Goal: Feedback & Contribution: Contribute content

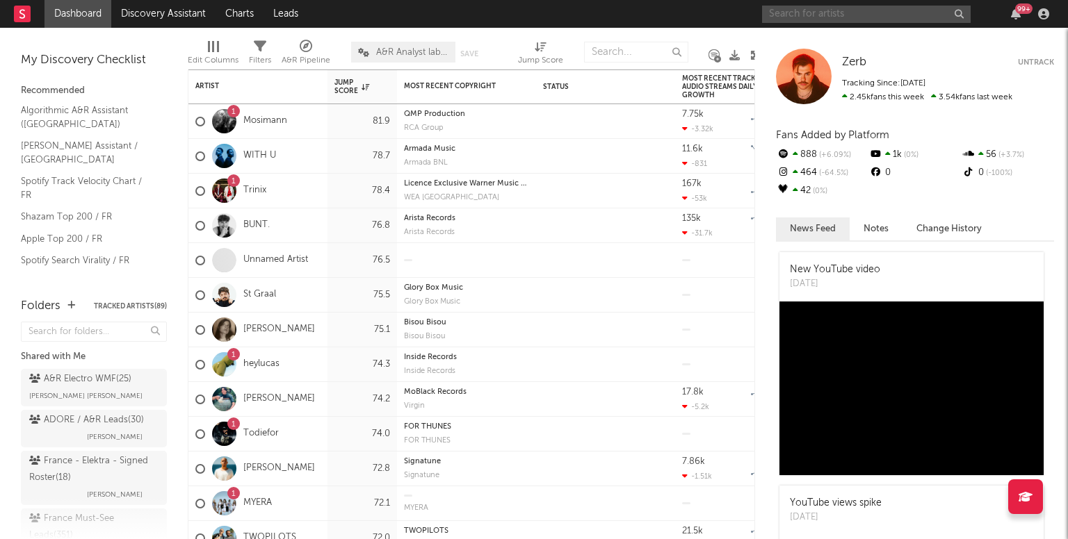
click at [813, 13] on input "text" at bounding box center [866, 14] width 209 height 17
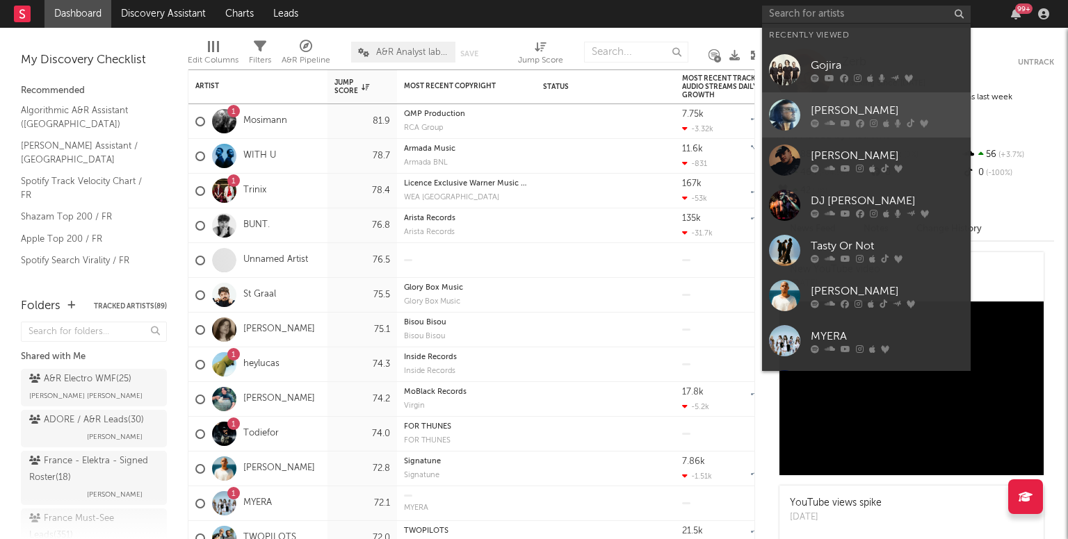
click at [780, 121] on div at bounding box center [784, 114] width 31 height 31
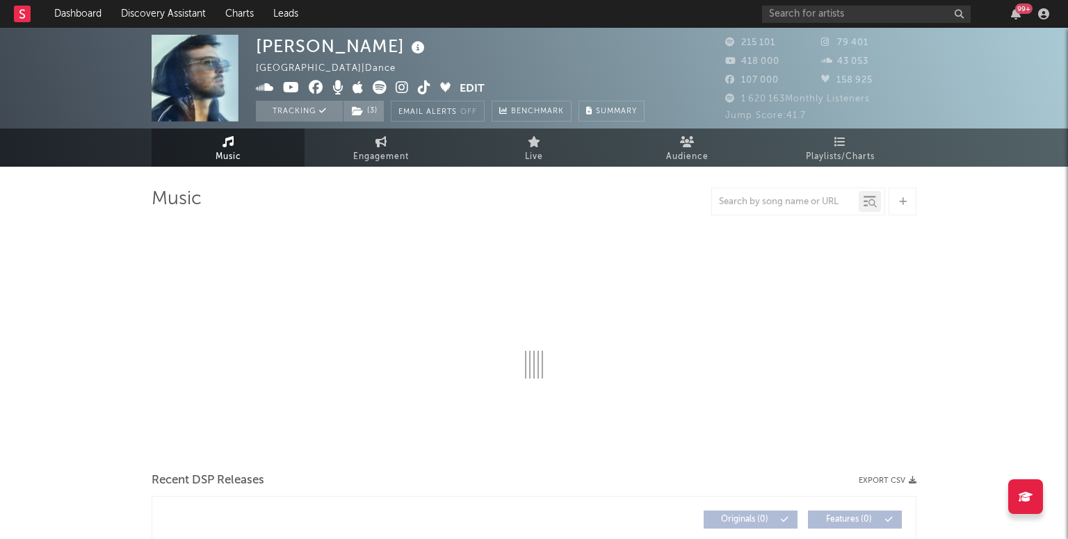
select select "6m"
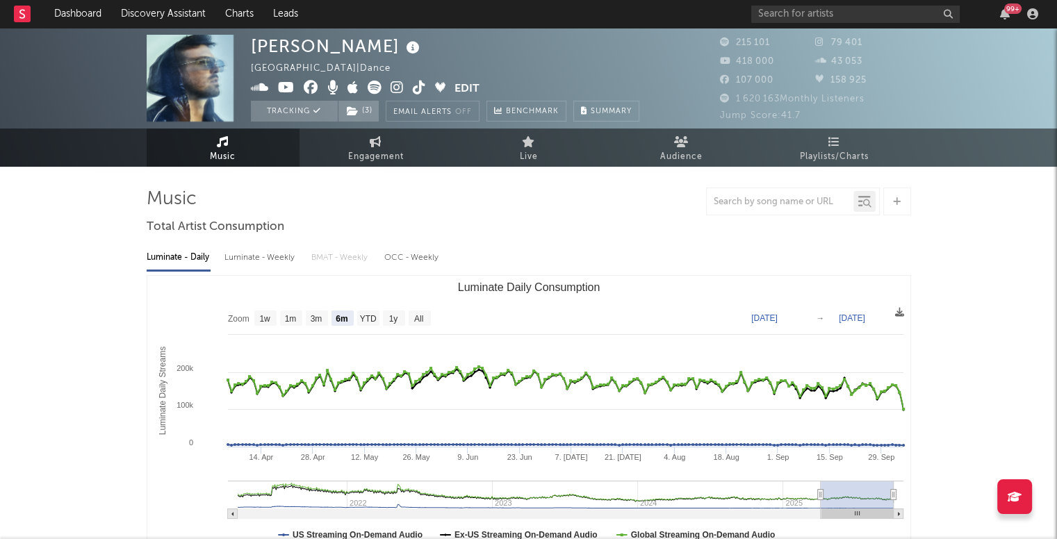
click at [794, 209] on div at bounding box center [780, 201] width 147 height 17
click at [776, 201] on input "text" at bounding box center [780, 202] width 147 height 11
click at [766, 191] on div "Attaque / defense" at bounding box center [793, 202] width 174 height 28
click at [783, 209] on div "Attaque / defense" at bounding box center [780, 201] width 147 height 17
drag, startPoint x: 744, startPoint y: 204, endPoint x: 1027, endPoint y: 188, distance: 283.4
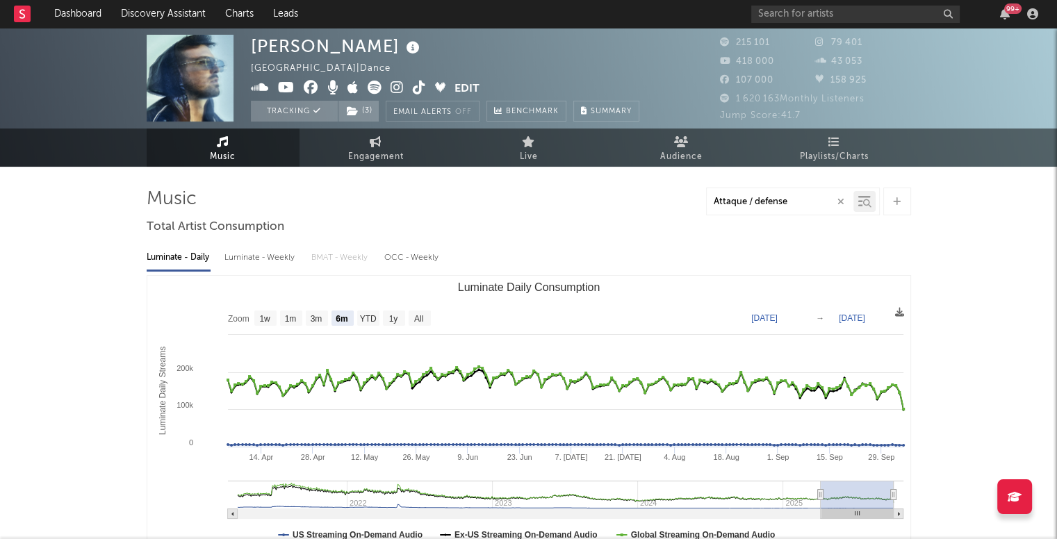
type input "Attaque"
click at [854, 200] on div at bounding box center [865, 201] width 22 height 21
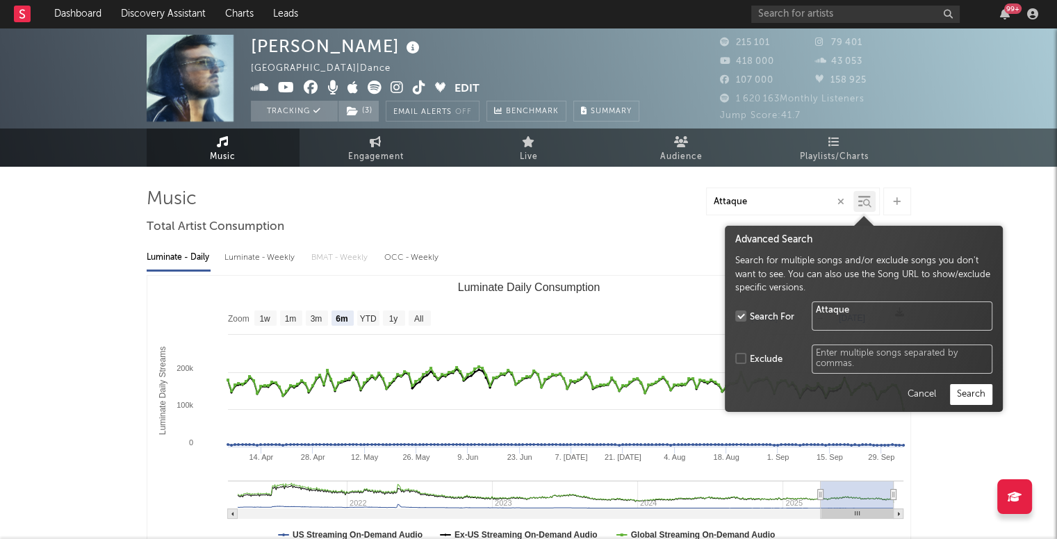
click at [961, 391] on button "Search" at bounding box center [971, 394] width 42 height 21
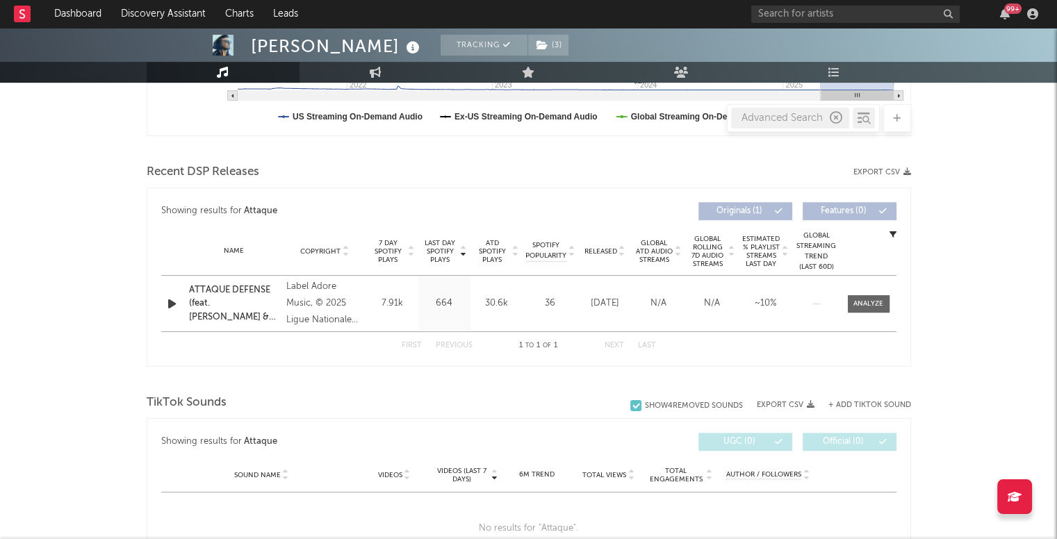
scroll to position [420, 0]
click at [990, 285] on div "Feder Tracking ( 3 ) France | Dance Edit Tracking ( 3 ) Email Alerts Off Benchm…" at bounding box center [528, 337] width 1057 height 1459
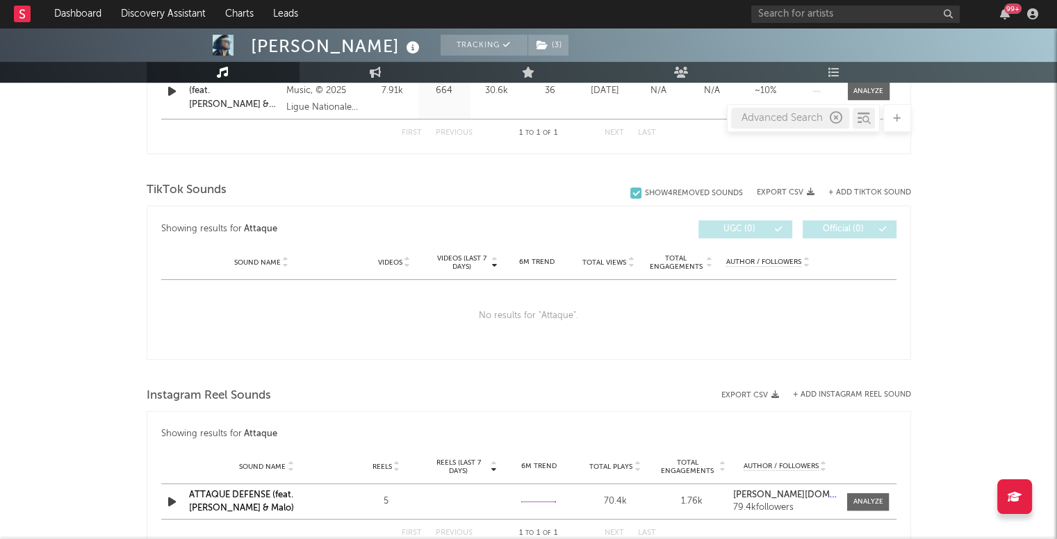
scroll to position [635, 0]
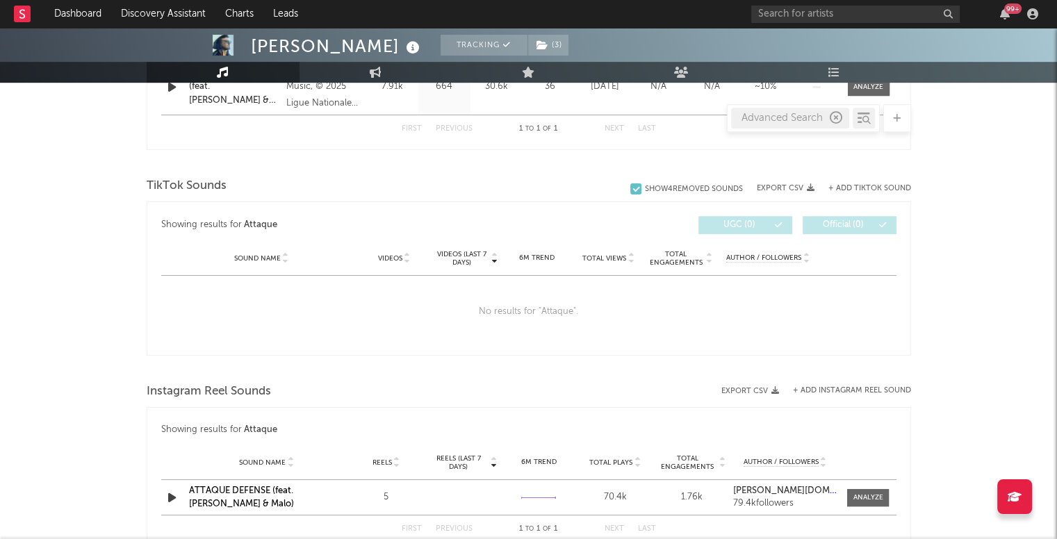
click at [633, 193] on div at bounding box center [635, 189] width 11 height 11
click at [630, 193] on input "Show 4 Removed Sounds" at bounding box center [630, 189] width 0 height 14
click at [633, 193] on div at bounding box center [635, 189] width 11 height 11
click at [630, 193] on input "Show 4 Removed Sounds" at bounding box center [630, 189] width 0 height 14
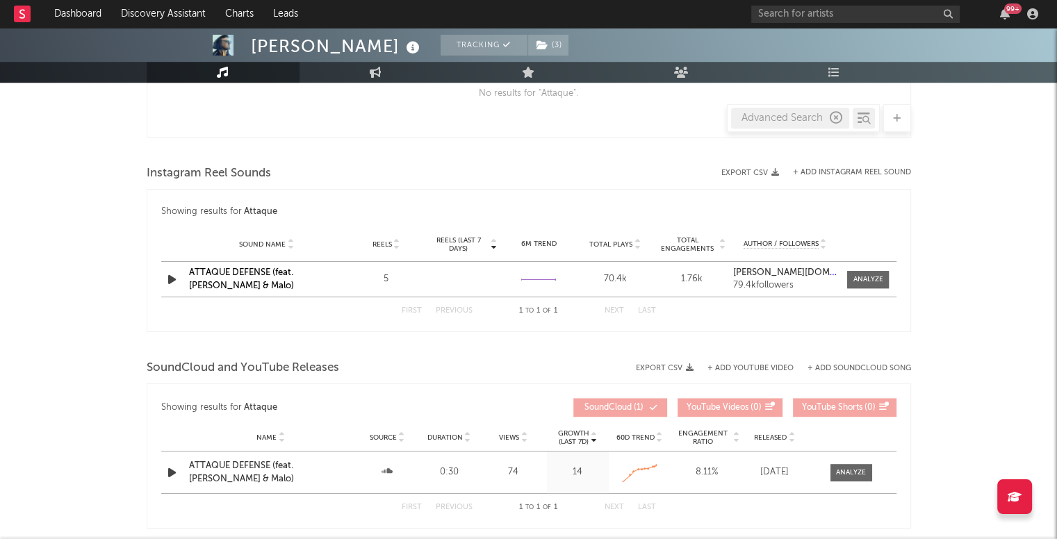
scroll to position [853, 0]
click at [868, 272] on span at bounding box center [868, 280] width 42 height 17
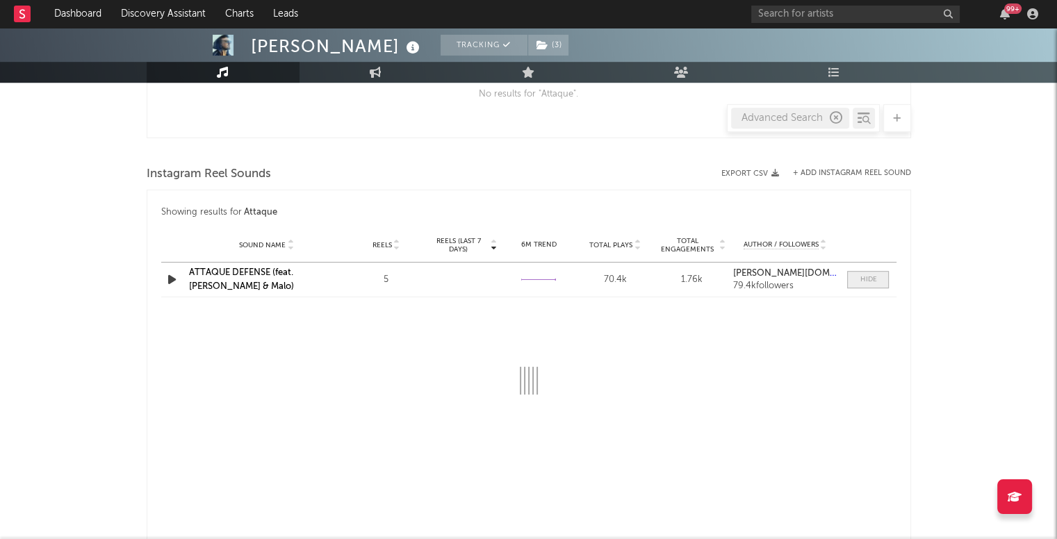
select select "1w"
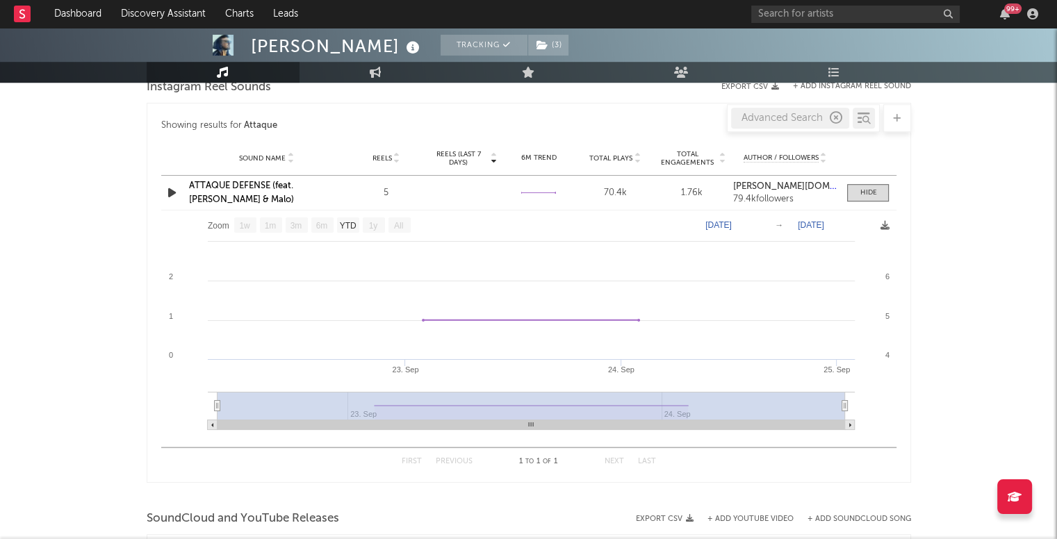
scroll to position [936, 0]
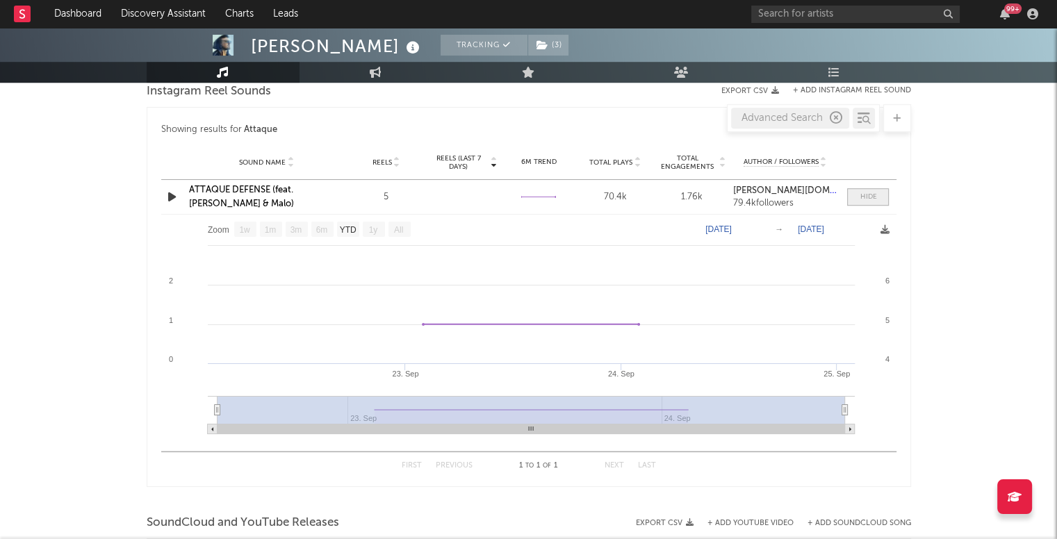
click at [859, 194] on span at bounding box center [868, 196] width 42 height 17
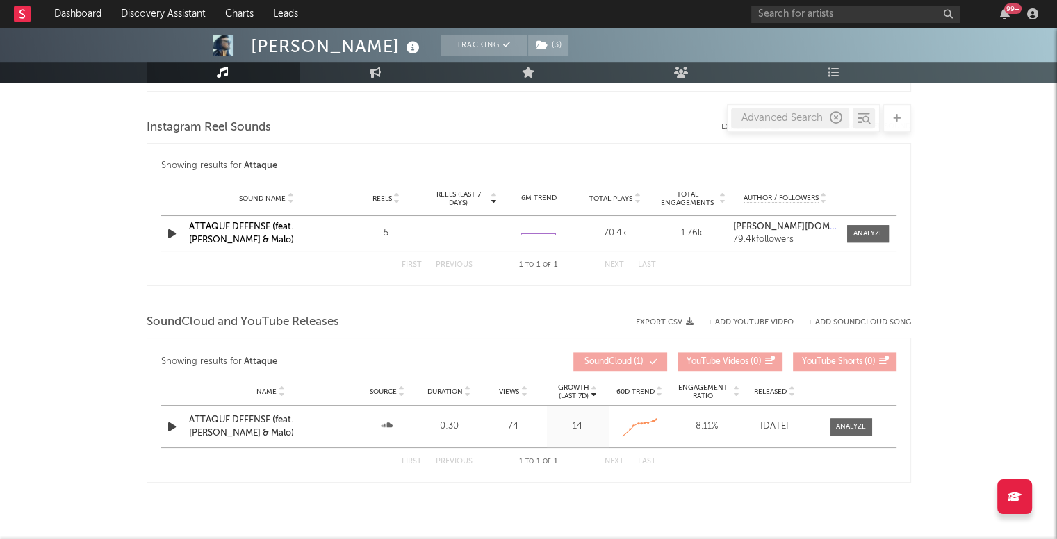
scroll to position [897, 0]
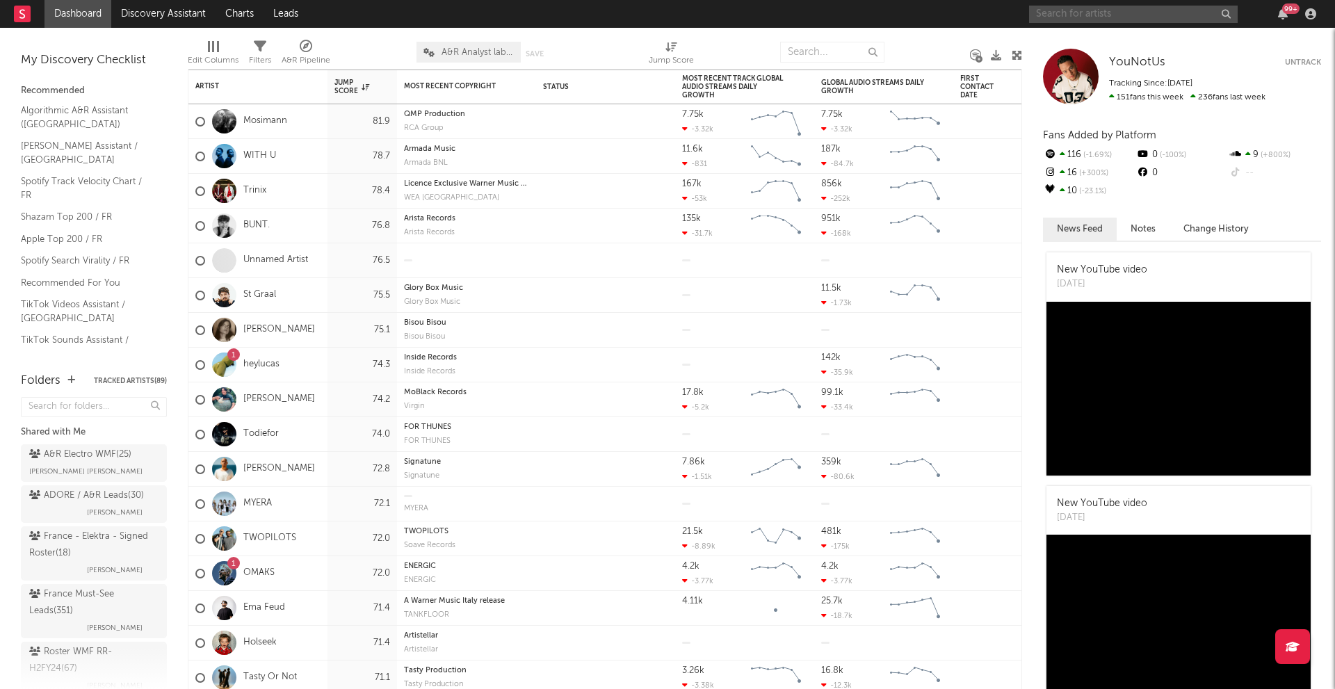
click at [1071, 13] on input "text" at bounding box center [1133, 14] width 209 height 17
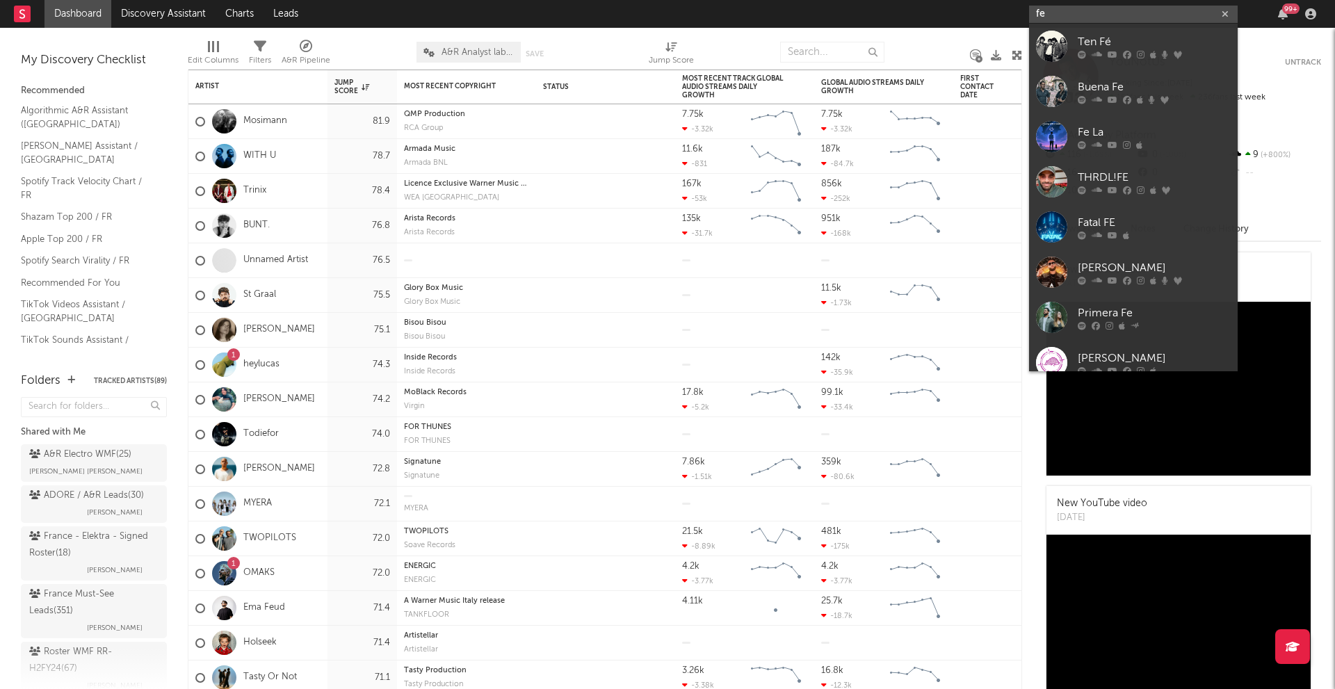
type input "f"
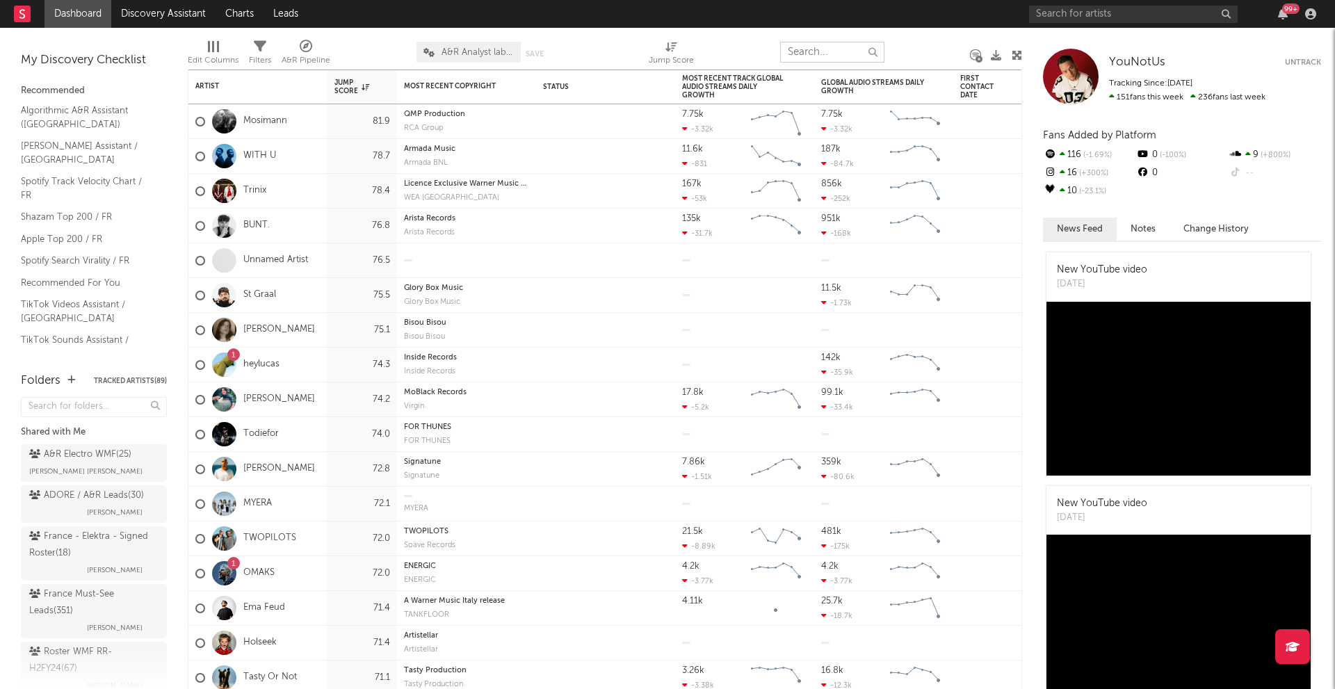
click at [811, 57] on input "text" at bounding box center [832, 52] width 104 height 21
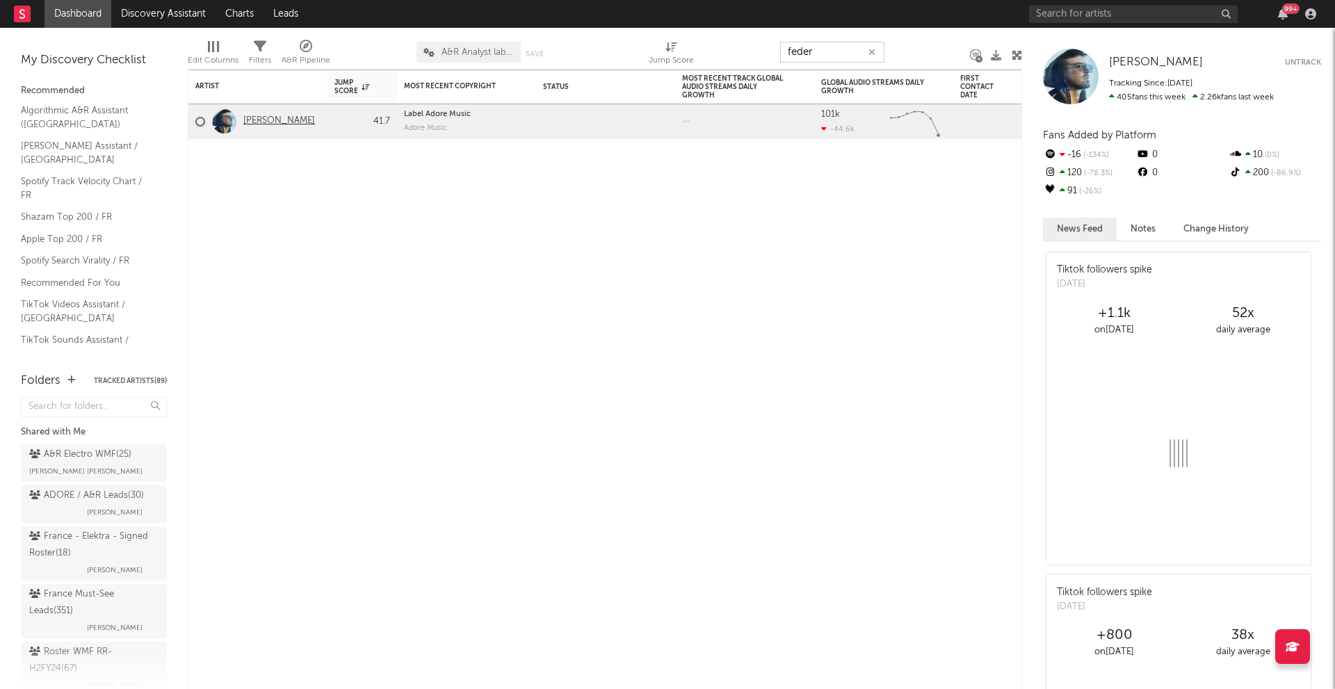
type input "feder"
click at [247, 122] on link "[PERSON_NAME]" at bounding box center [279, 121] width 72 height 12
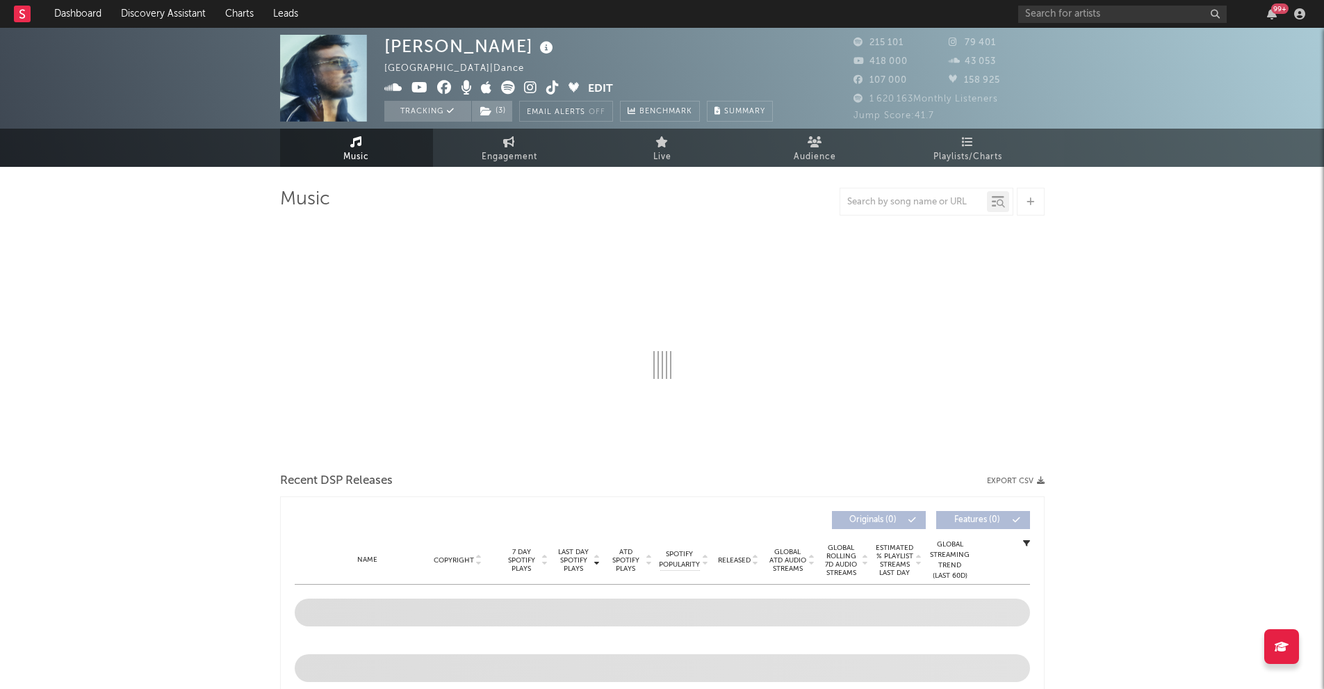
select select "6m"
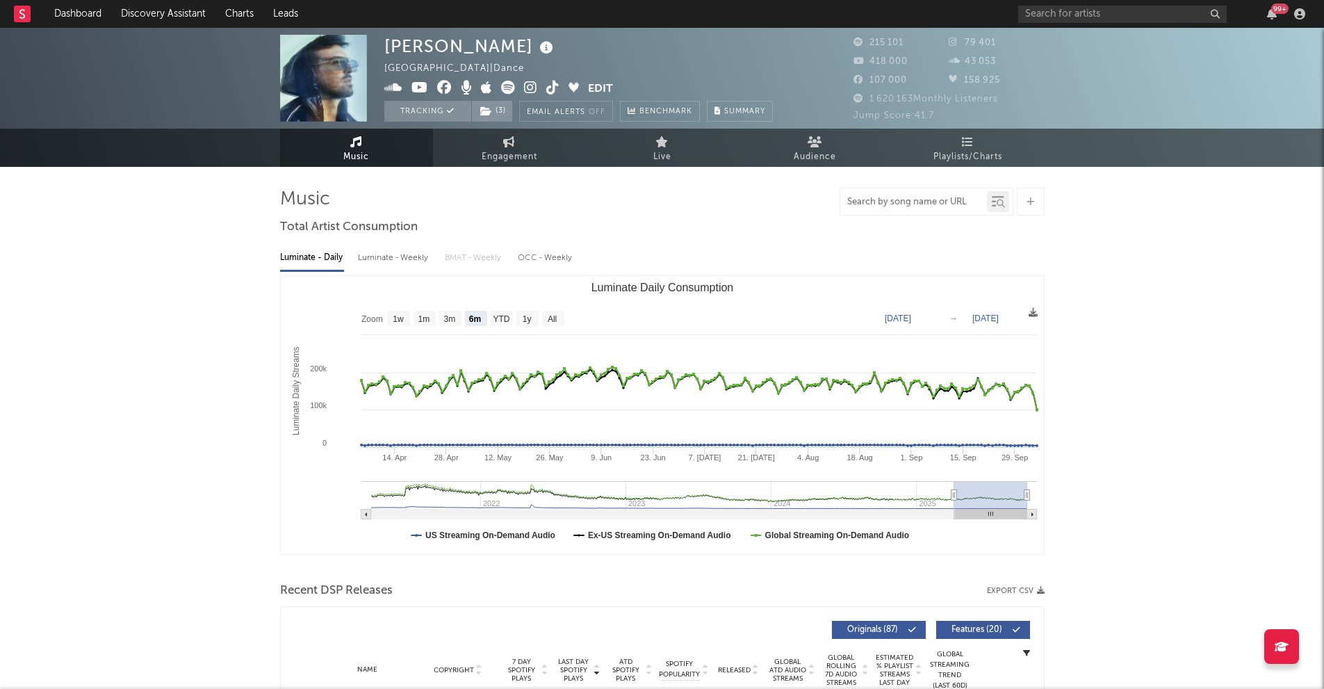
click at [936, 206] on input "text" at bounding box center [913, 202] width 147 height 11
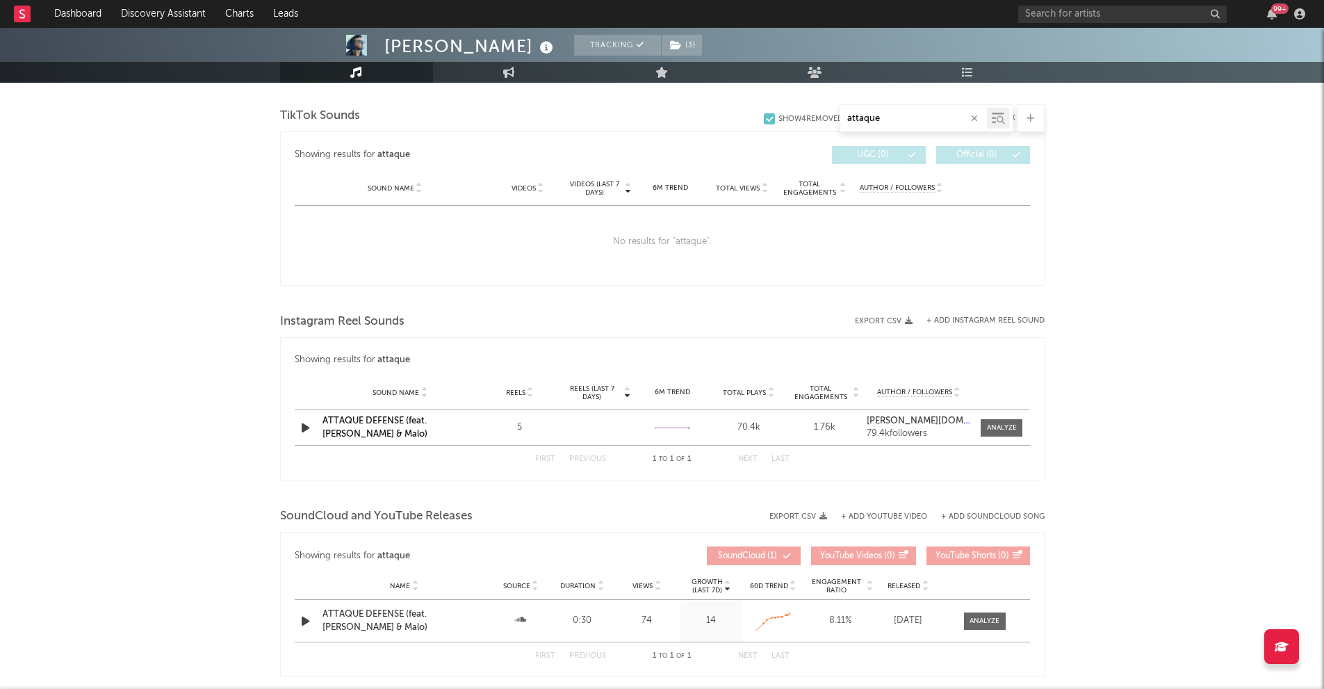
scroll to position [715, 0]
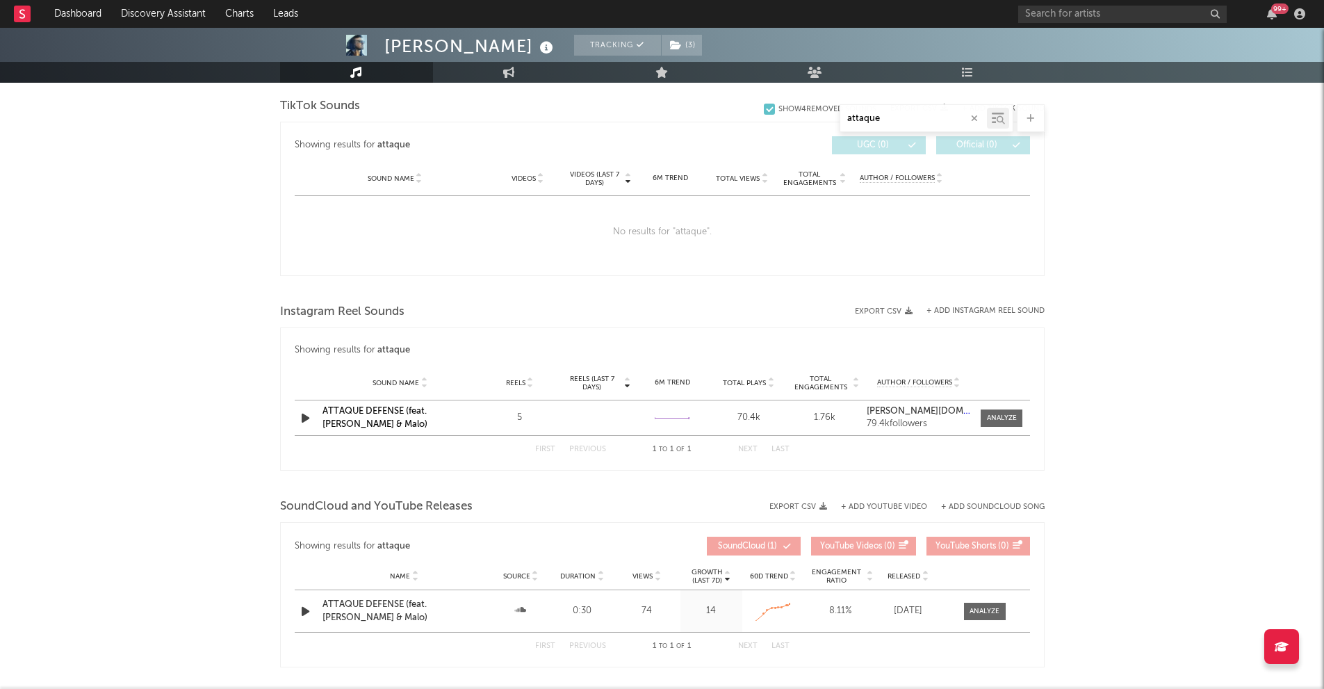
type input "attaque"
click at [995, 314] on button "+ Add Instagram Reel Sound" at bounding box center [986, 311] width 118 height 8
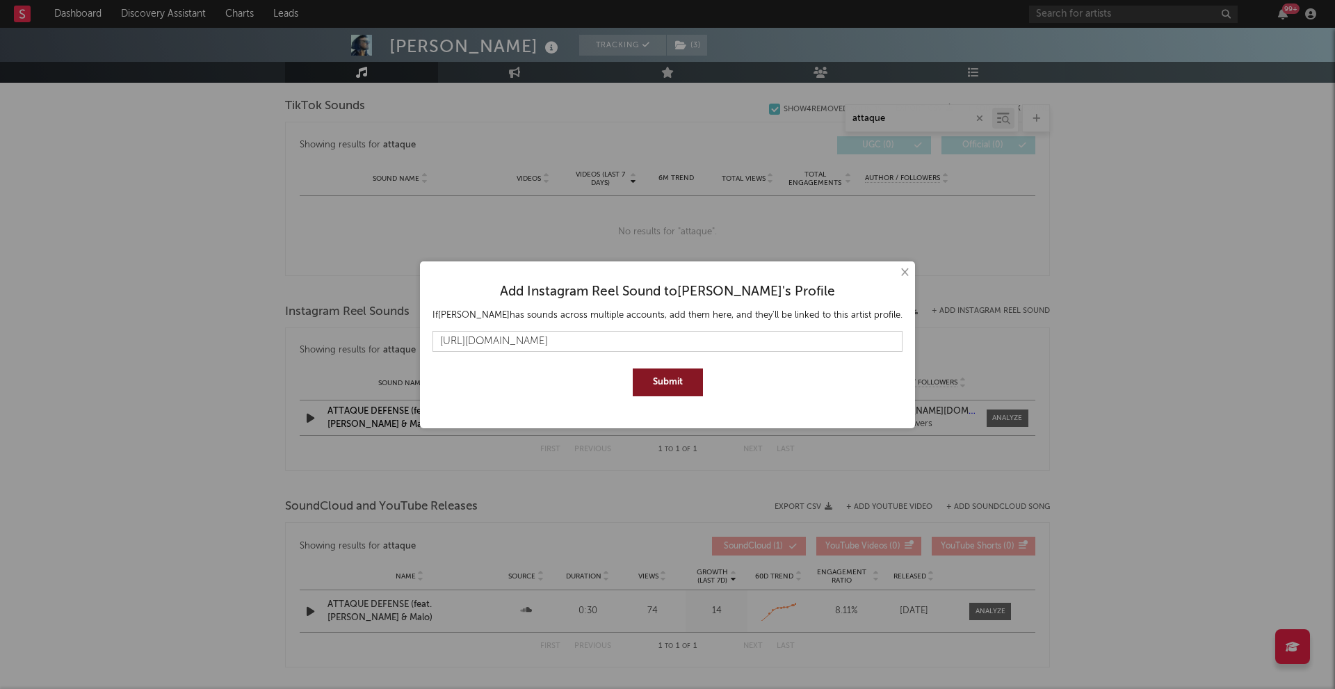
type input "[URL][DOMAIN_NAME]"
click at [675, 373] on button "Submit" at bounding box center [668, 382] width 70 height 28
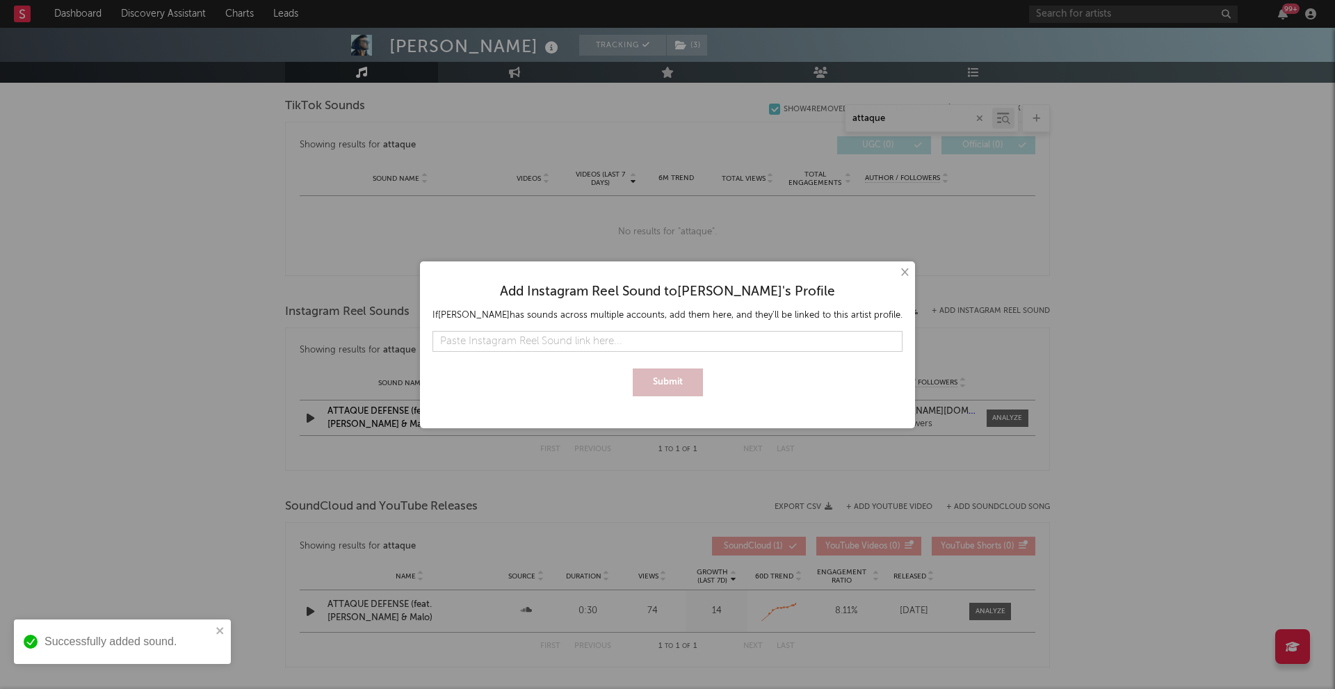
click at [896, 274] on button "×" at bounding box center [903, 272] width 15 height 15
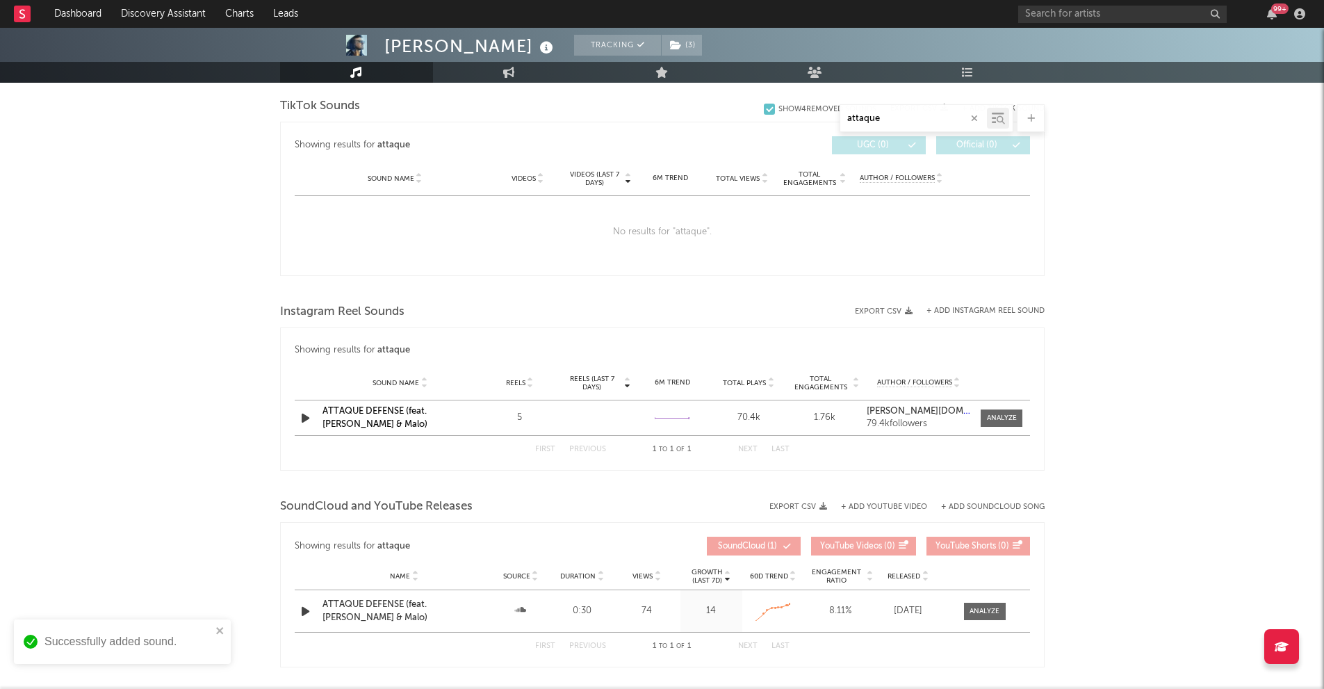
click at [1137, 374] on div "[PERSON_NAME] Tracking ( 3 ) [GEOGRAPHIC_DATA] | Dance Edit Tracking ( 3 ) Emai…" at bounding box center [662, 42] width 1324 height 1459
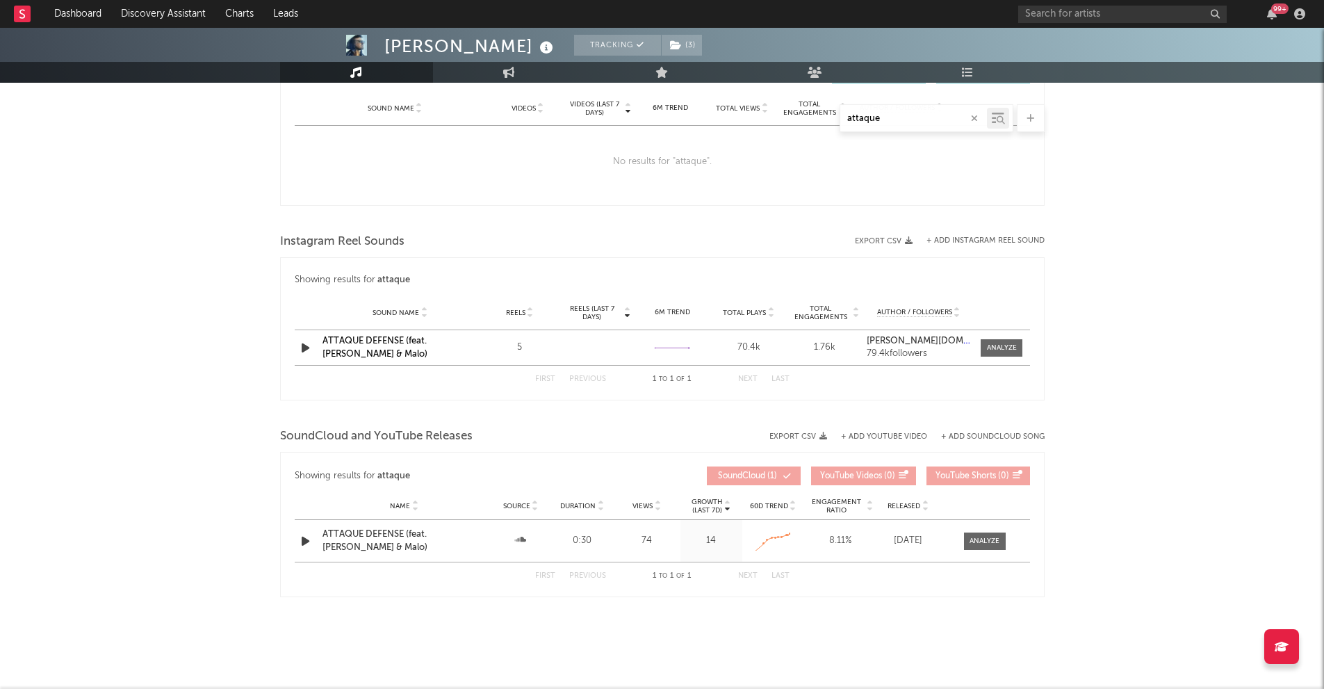
scroll to position [797, 0]
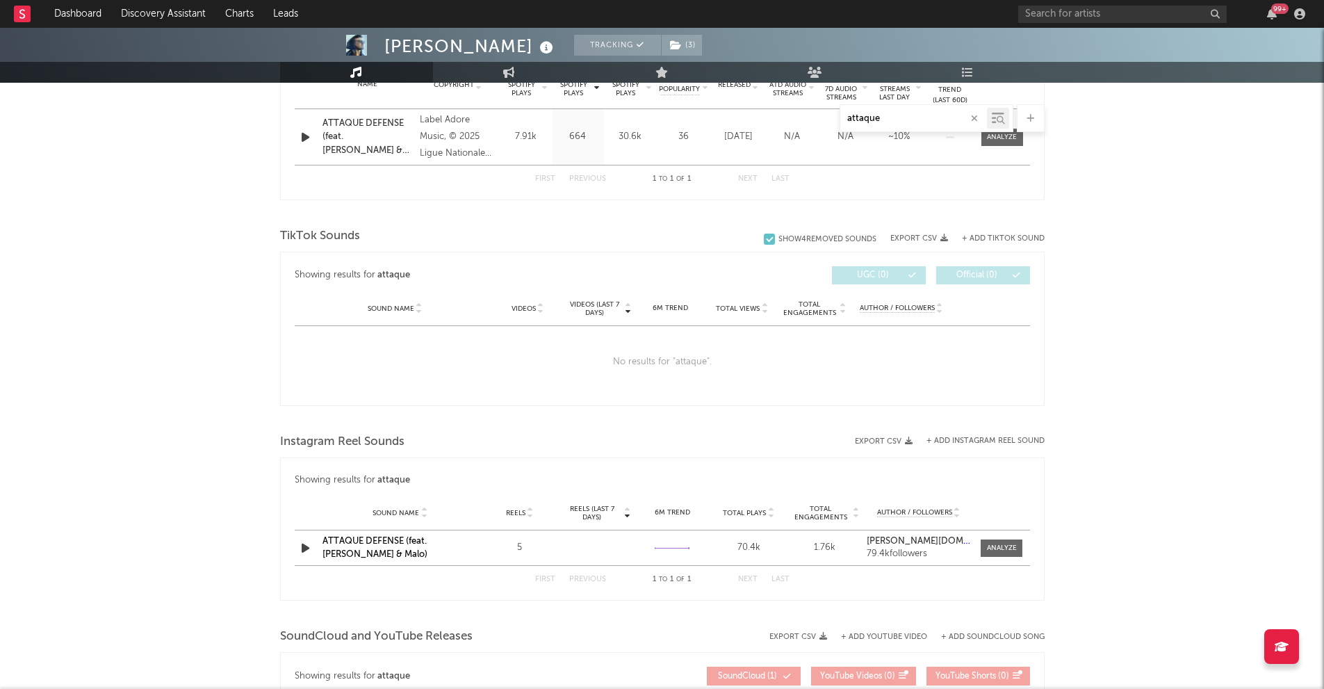
scroll to position [587, 0]
click at [111, 535] on div "[PERSON_NAME] Tracking ( 3 ) [GEOGRAPHIC_DATA] | Dance Edit Tracking ( 3 ) Emai…" at bounding box center [662, 170] width 1324 height 1459
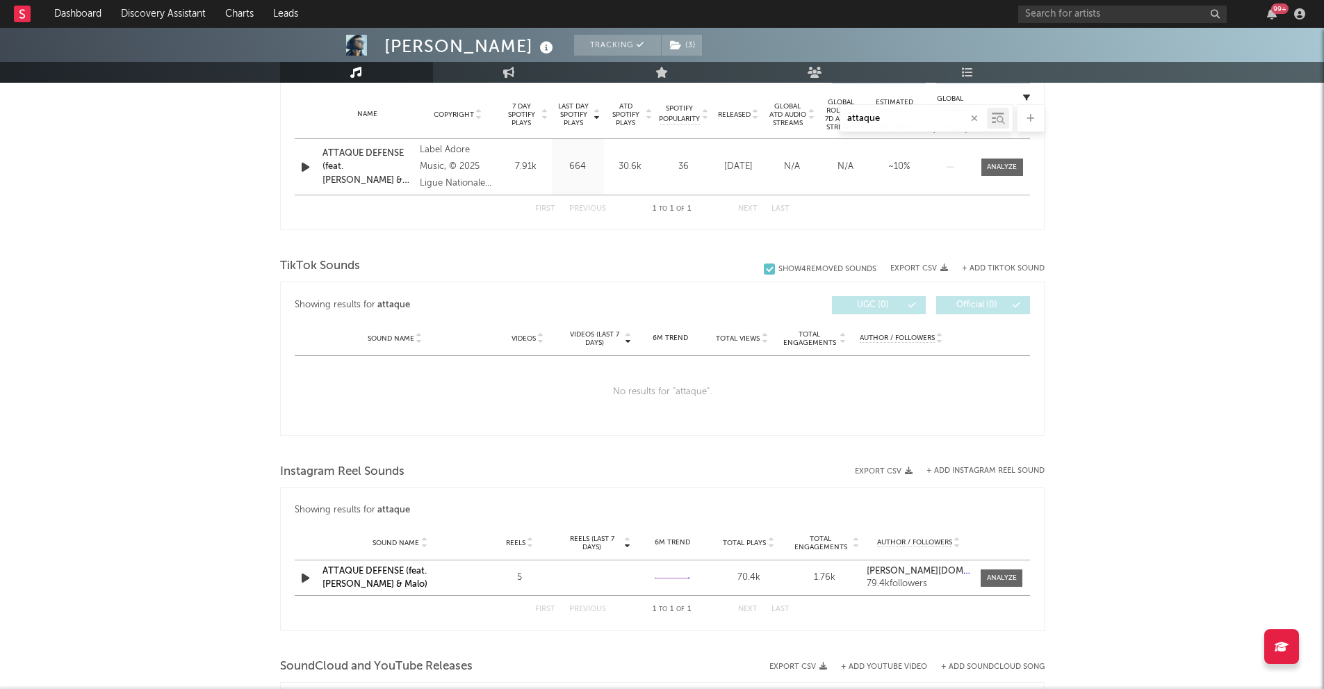
scroll to position [555, 0]
click at [979, 267] on button "+ Add TikTok Sound" at bounding box center [1003, 270] width 83 height 8
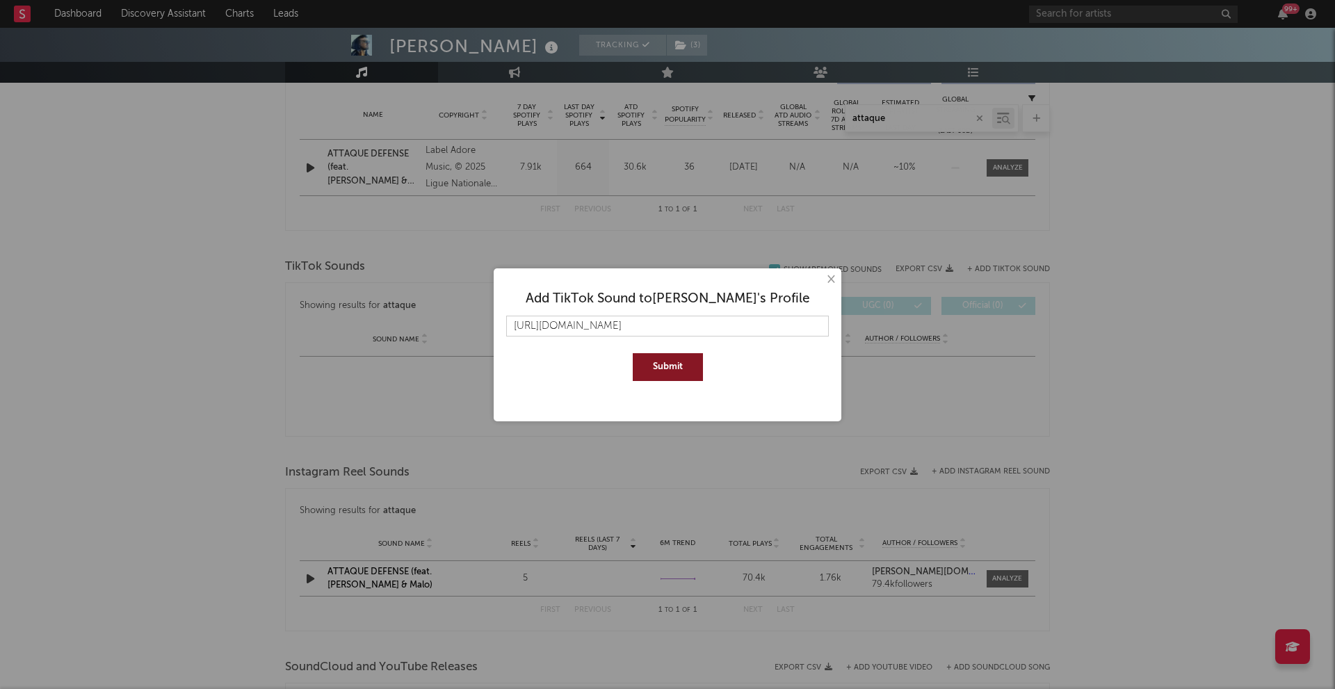
type input "[URL][DOMAIN_NAME]"
click at [676, 360] on button "Submit" at bounding box center [668, 367] width 70 height 28
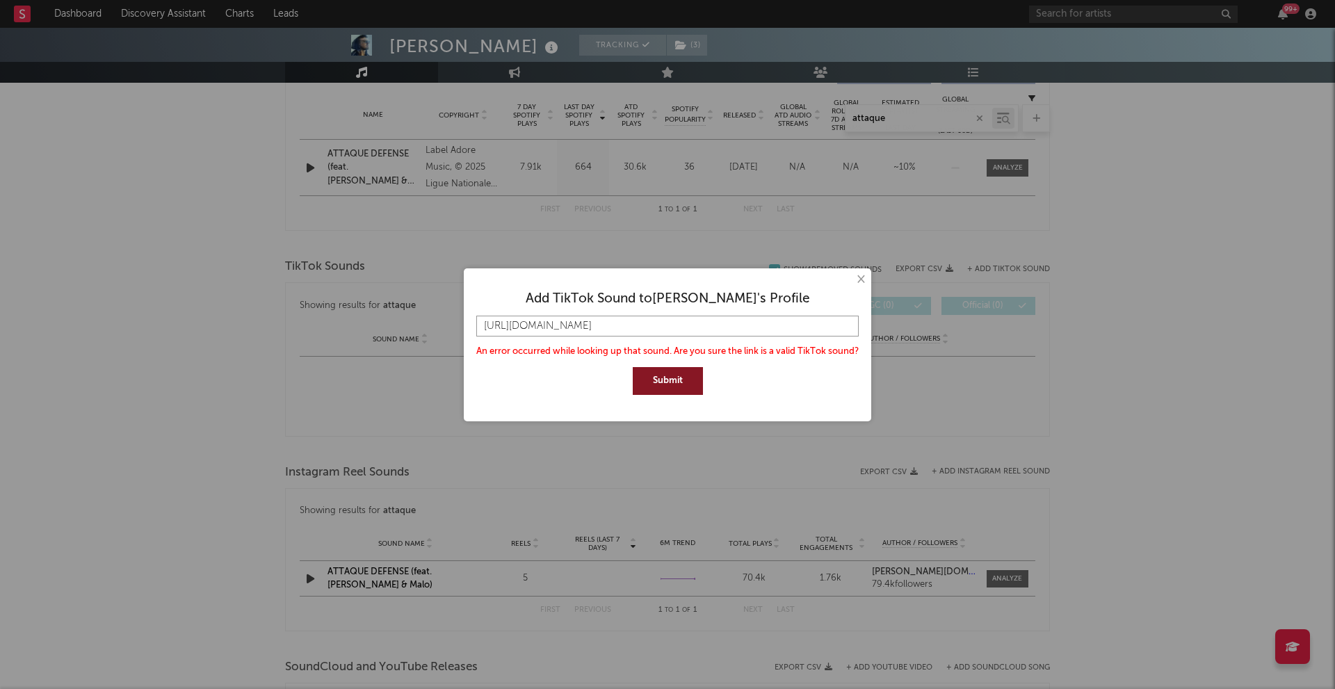
click at [769, 323] on input "[URL][DOMAIN_NAME]" at bounding box center [667, 326] width 382 height 21
click at [626, 383] on div "Submit" at bounding box center [667, 381] width 382 height 28
click at [661, 384] on button "Submit" at bounding box center [668, 381] width 70 height 28
click at [665, 389] on button "Submit" at bounding box center [668, 381] width 70 height 28
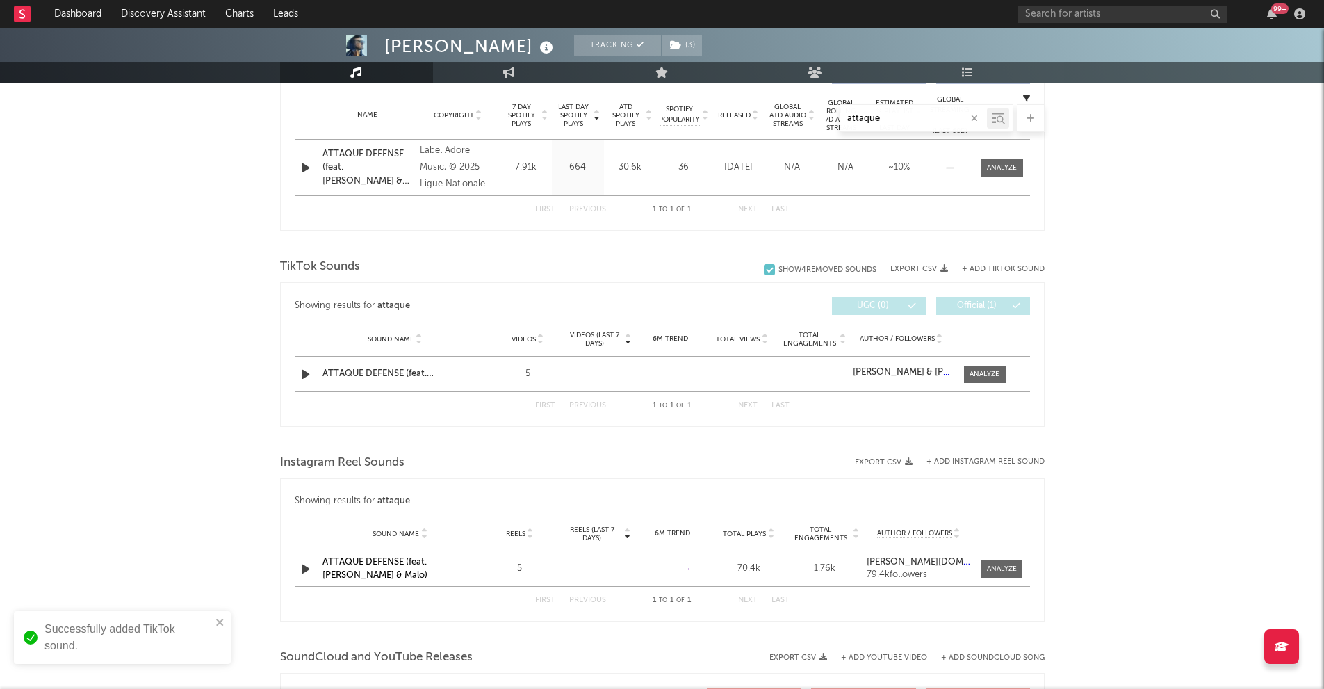
click at [149, 416] on div "[PERSON_NAME] Tracking ( 3 ) [GEOGRAPHIC_DATA] | Dance Edit Tracking ( 3 ) Emai…" at bounding box center [662, 197] width 1324 height 1449
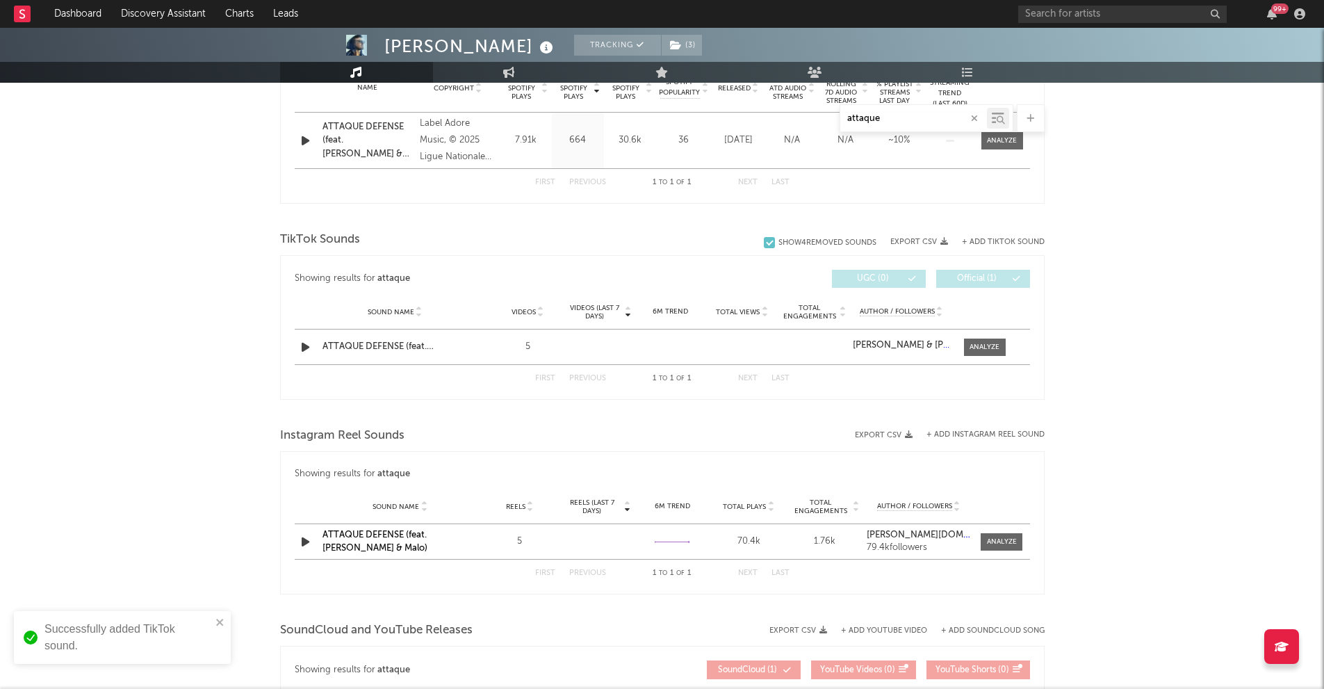
scroll to position [580, 0]
click at [647, 339] on div "Created with Highcharts 10.3.3" at bounding box center [670, 349] width 65 height 26
click at [409, 347] on div "ATTAQUE DEFENSE (feat. [PERSON_NAME] & Malo)" at bounding box center [395, 348] width 145 height 14
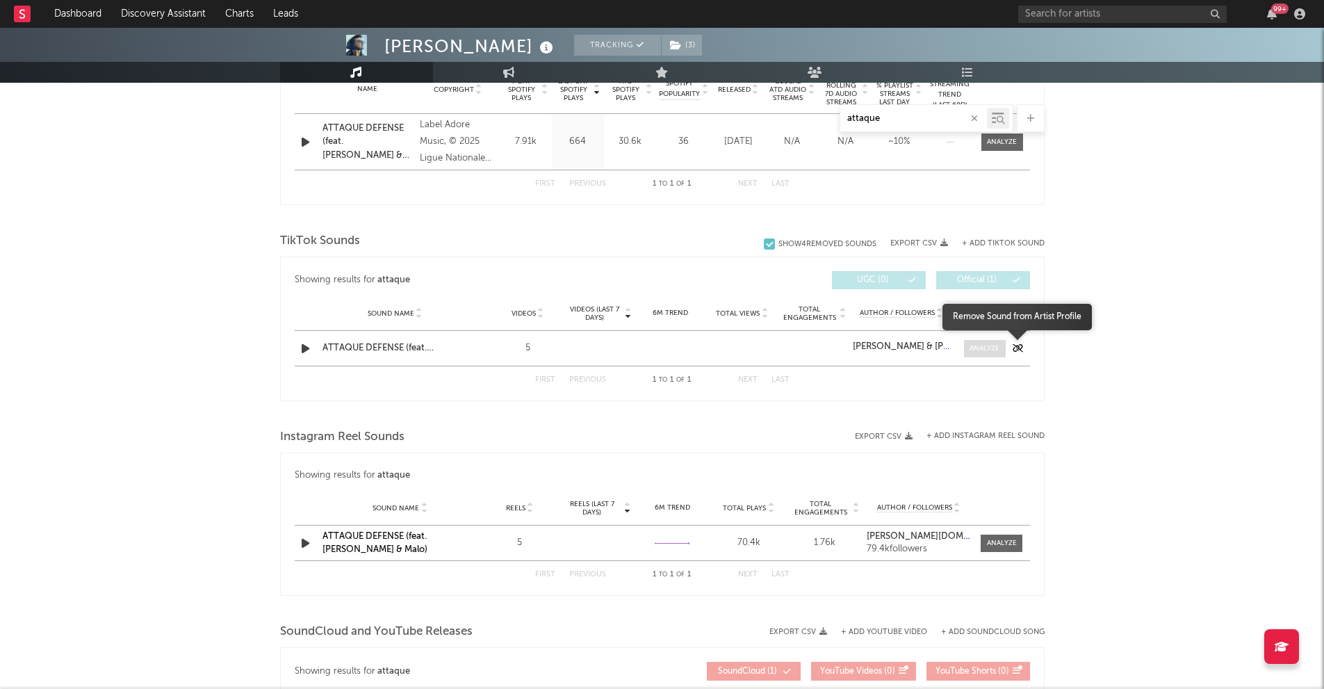
click at [981, 351] on div at bounding box center [985, 348] width 30 height 10
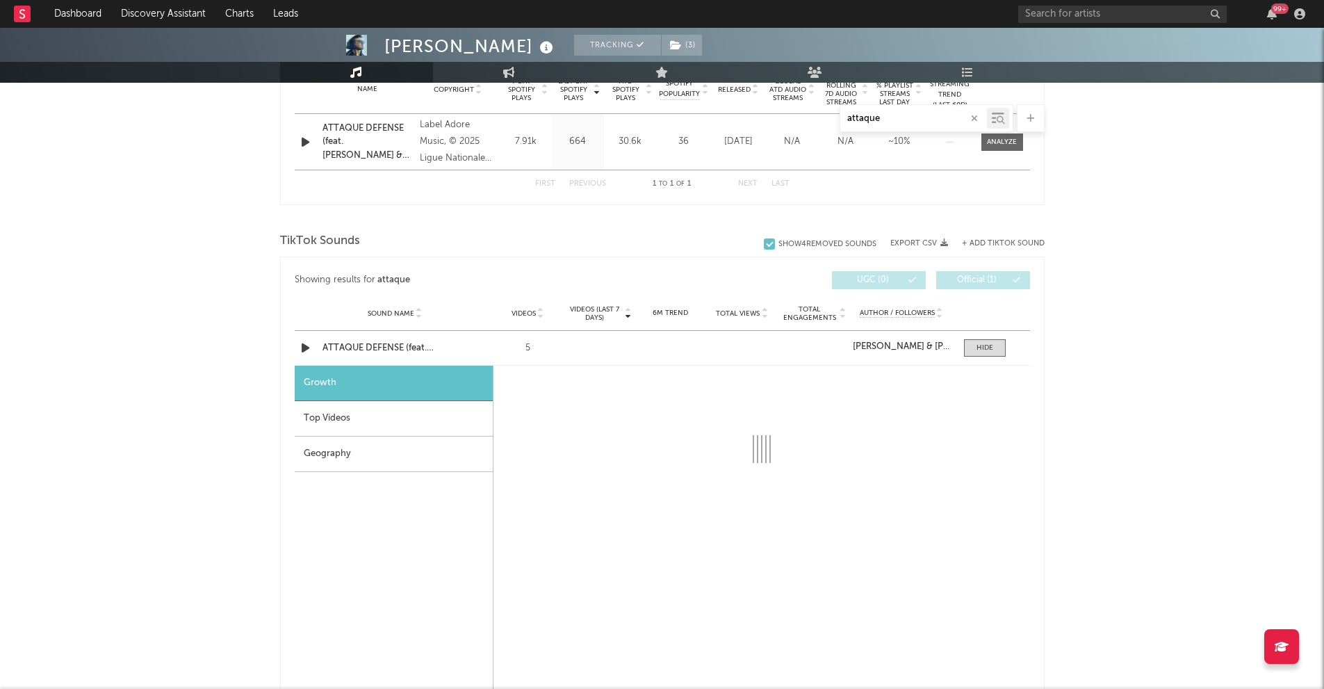
select select "1w"
click at [382, 425] on div "Top Videos" at bounding box center [394, 418] width 198 height 35
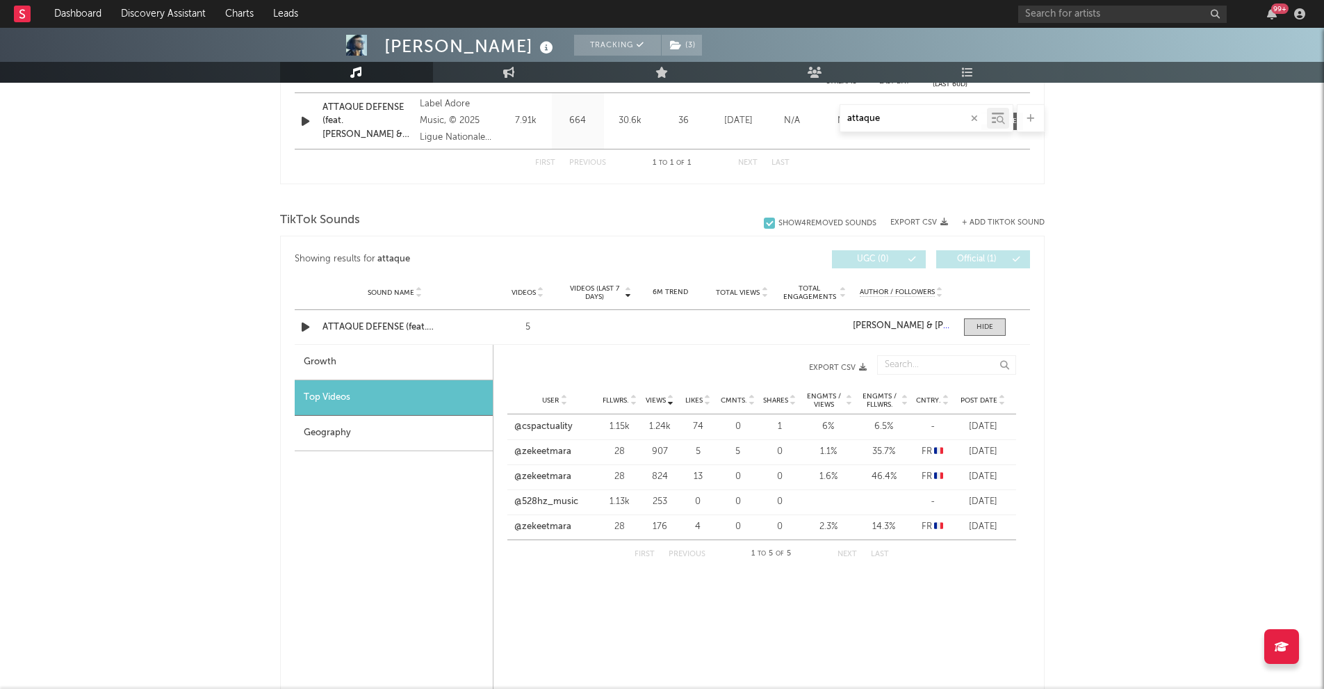
scroll to position [605, 0]
